Goal: Navigation & Orientation: Find specific page/section

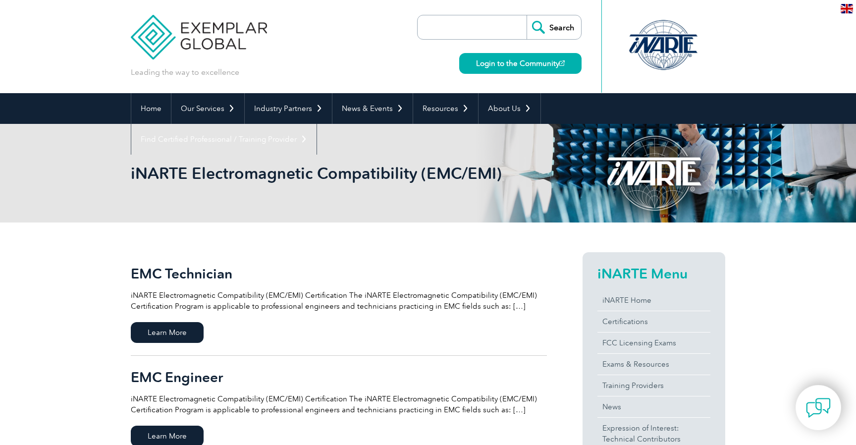
click at [658, 51] on div at bounding box center [663, 45] width 99 height 54
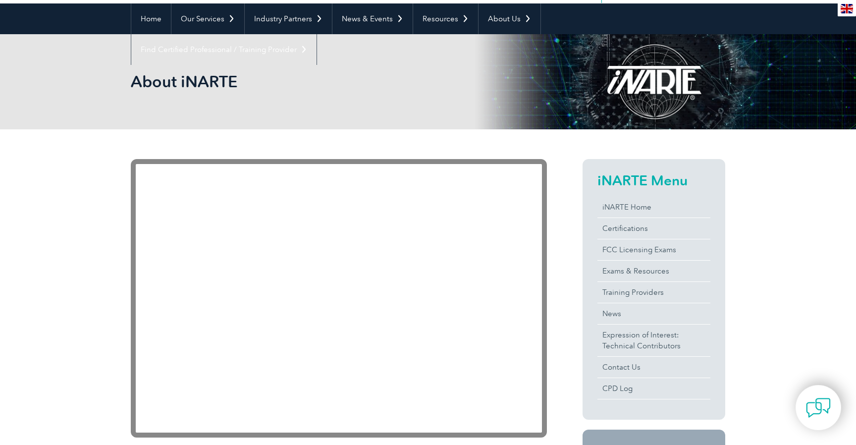
scroll to position [149, 0]
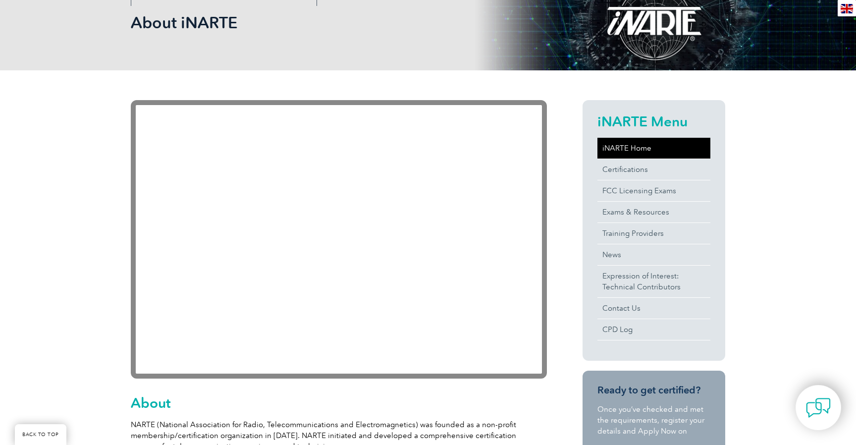
click at [618, 148] on link "iNARTE Home" at bounding box center [653, 148] width 113 height 21
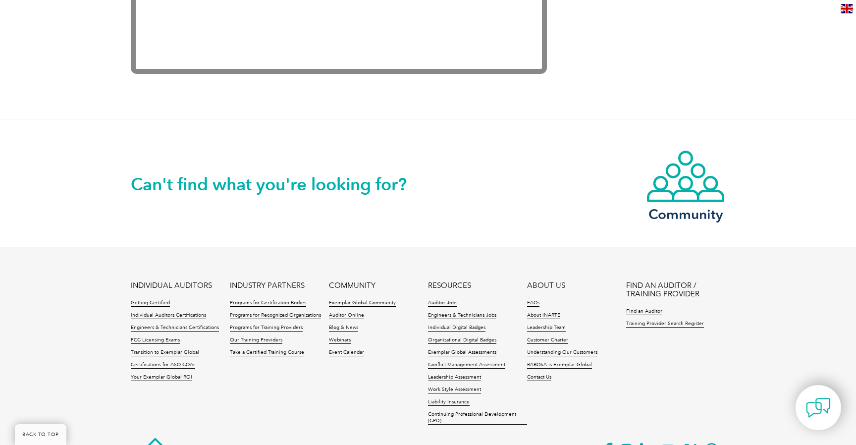
scroll to position [2011, 0]
